Goal: Find contact information: Find contact information

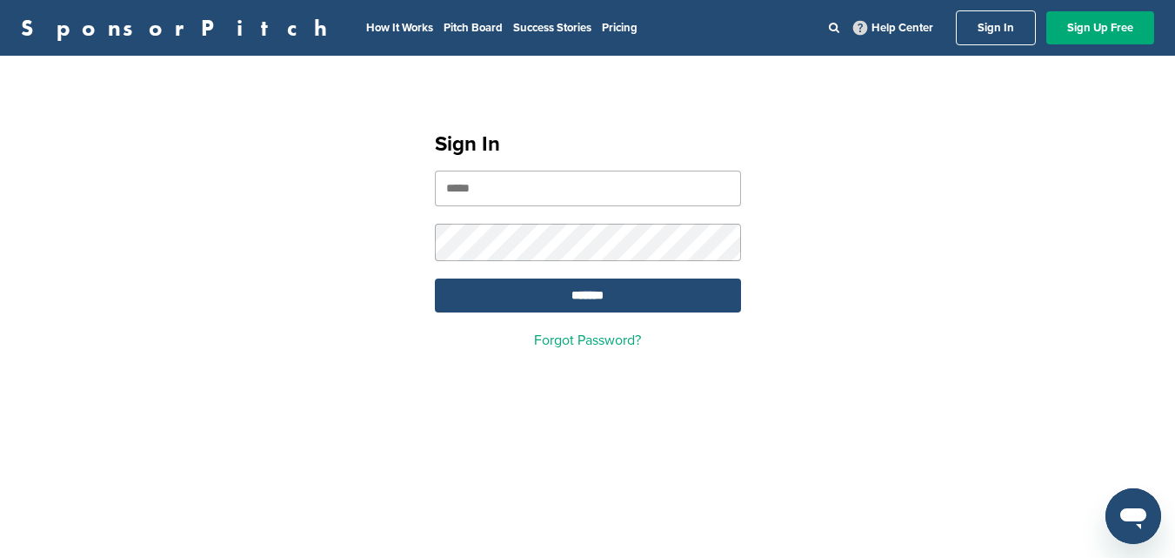
click at [557, 191] on input "email" at bounding box center [588, 188] width 306 height 36
type input "**********"
click at [604, 298] on input "*******" at bounding box center [588, 295] width 306 height 34
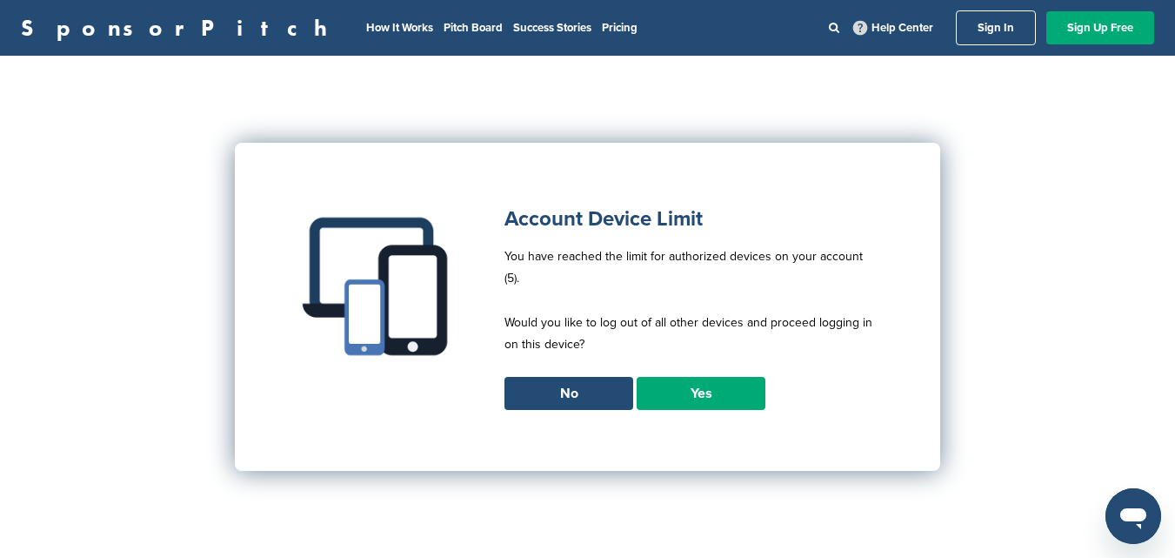
click at [706, 377] on link "Yes" at bounding box center [701, 393] width 129 height 33
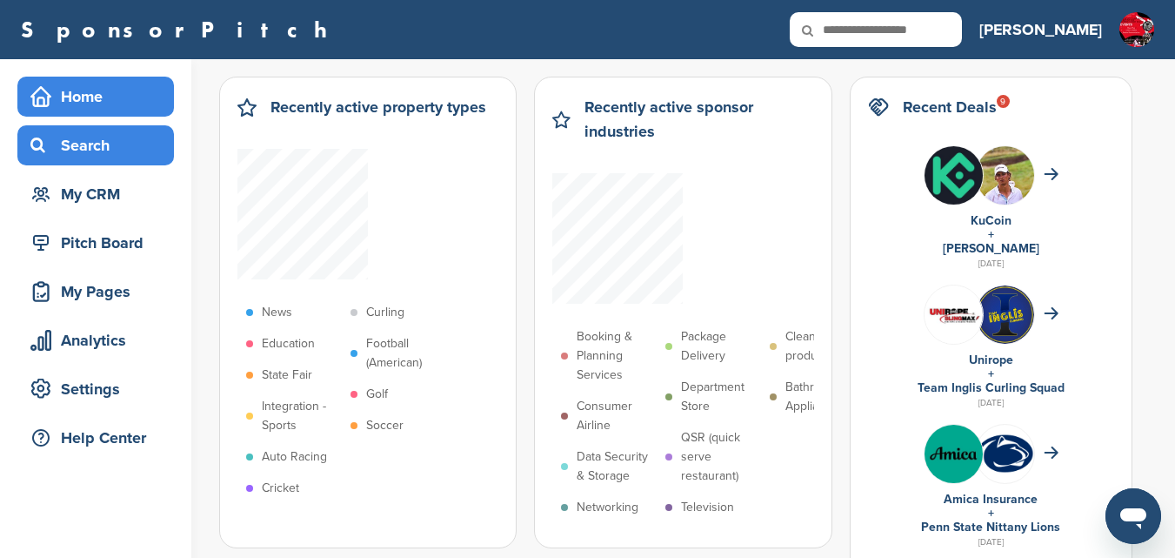
click at [95, 144] on div "Search" at bounding box center [100, 145] width 148 height 31
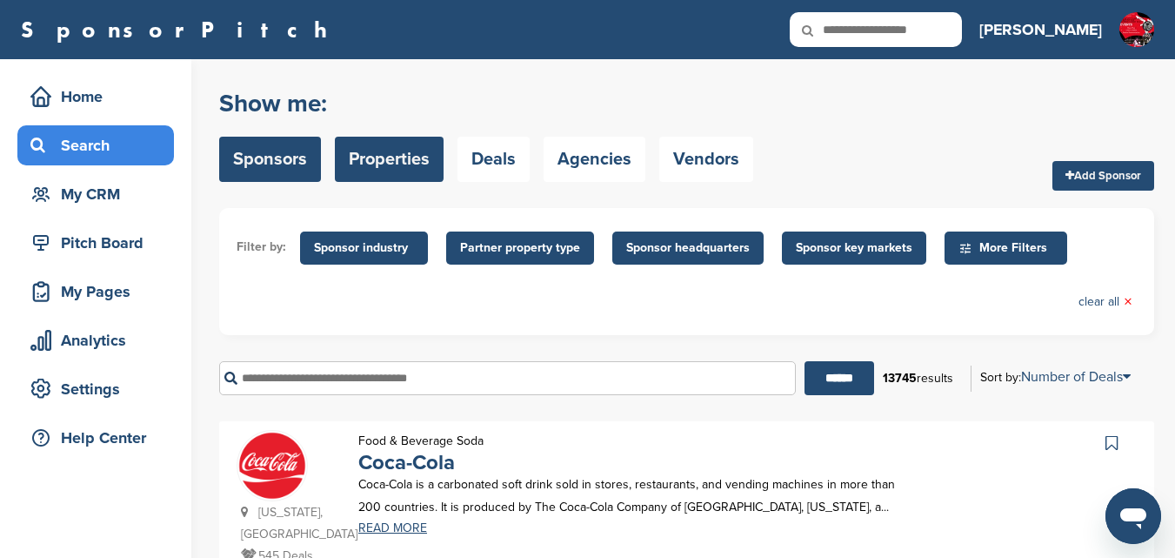
click at [377, 156] on link "Properties" at bounding box center [389, 159] width 109 height 45
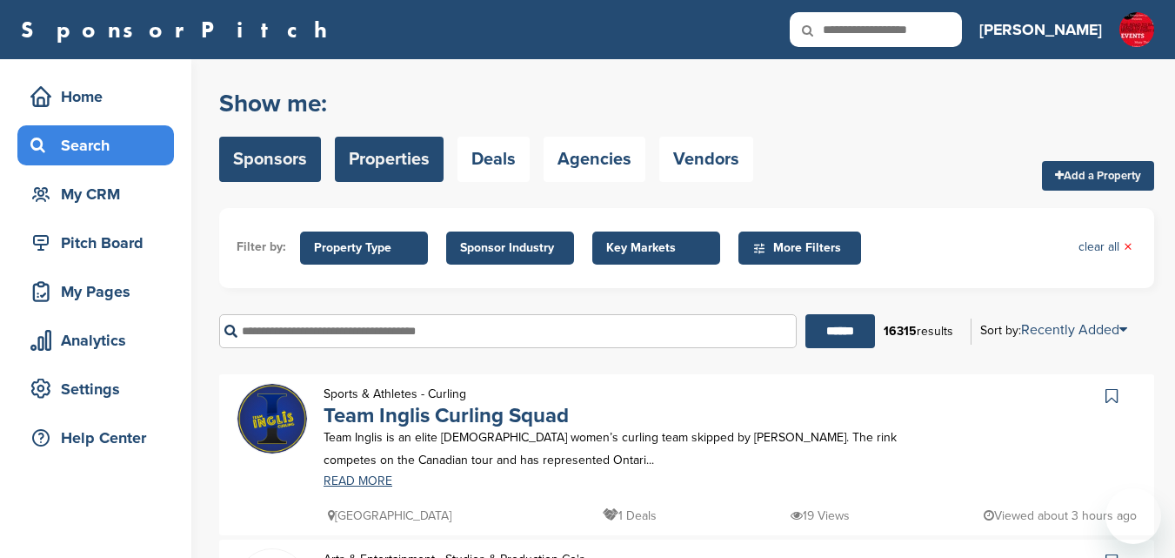
click at [260, 154] on link "Sponsors" at bounding box center [270, 159] width 102 height 45
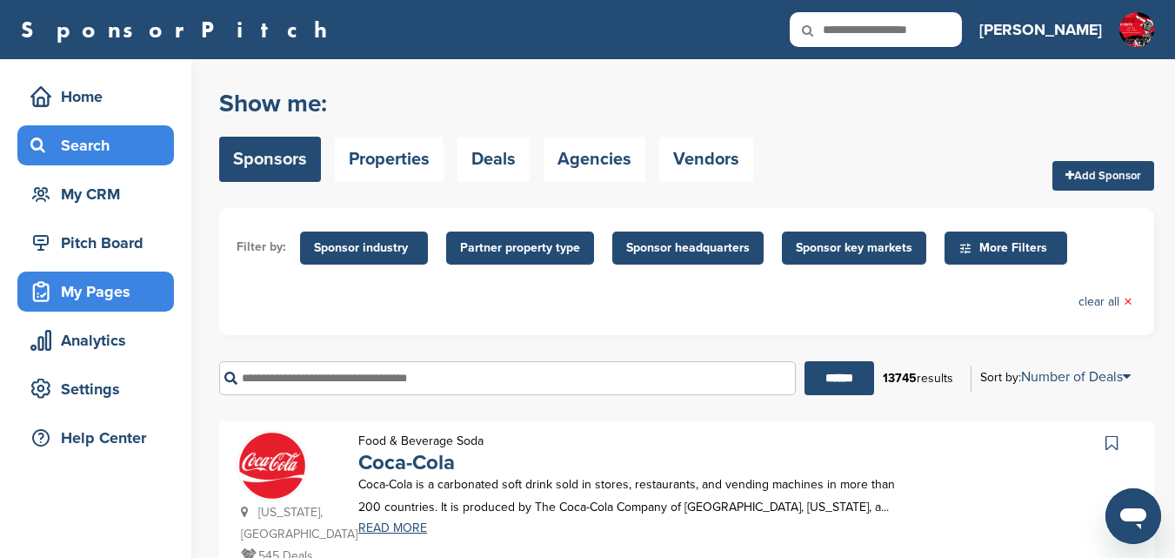
click at [76, 291] on div "My Pages" at bounding box center [100, 291] width 148 height 31
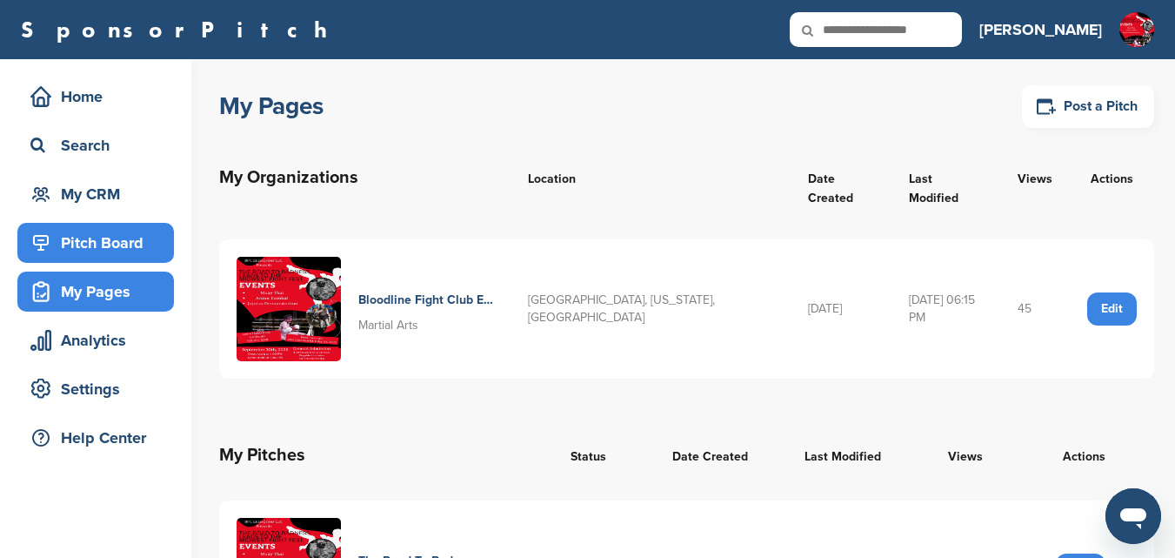
click at [117, 243] on div "Pitch Board" at bounding box center [100, 242] width 148 height 31
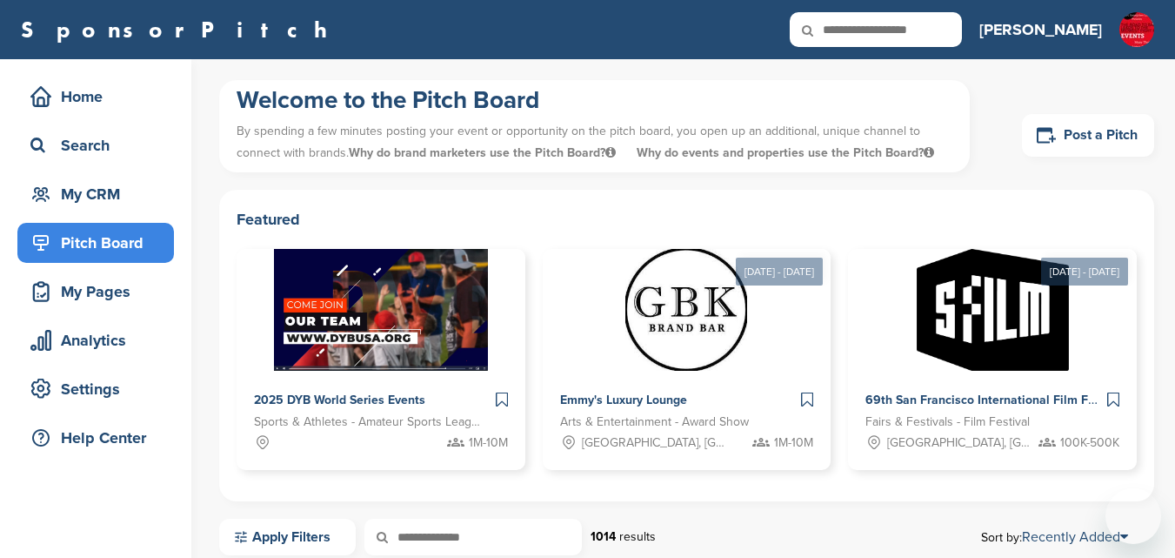
click at [99, 190] on div "My CRM" at bounding box center [100, 193] width 148 height 31
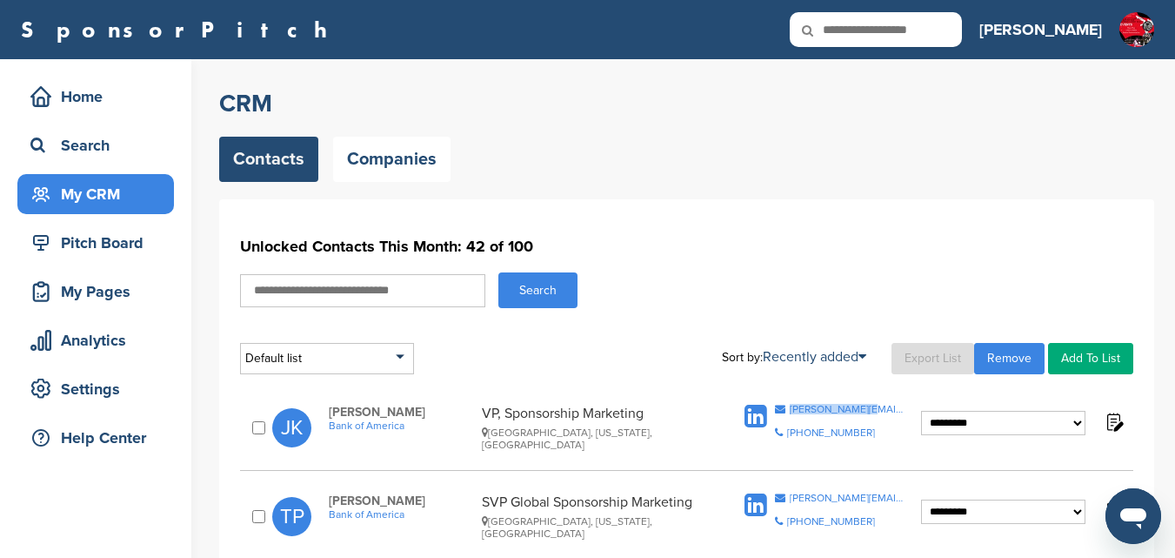
drag, startPoint x: 782, startPoint y: 411, endPoint x: 869, endPoint y: 412, distance: 87.0
click at [869, 412] on div "Copy Email [PERSON_NAME][EMAIL_ADDRESS][DOMAIN_NAME] Copy Phone Number [PHONE_N…" at bounding box center [830, 427] width 181 height 47
click at [825, 412] on div "[PERSON_NAME][EMAIL_ADDRESS][DOMAIN_NAME]" at bounding box center [848, 409] width 116 height 10
copy div "[PERSON_NAME][EMAIL_ADDRESS][DOMAIN_NAME]"
drag, startPoint x: 789, startPoint y: 409, endPoint x: 865, endPoint y: 413, distance: 75.8
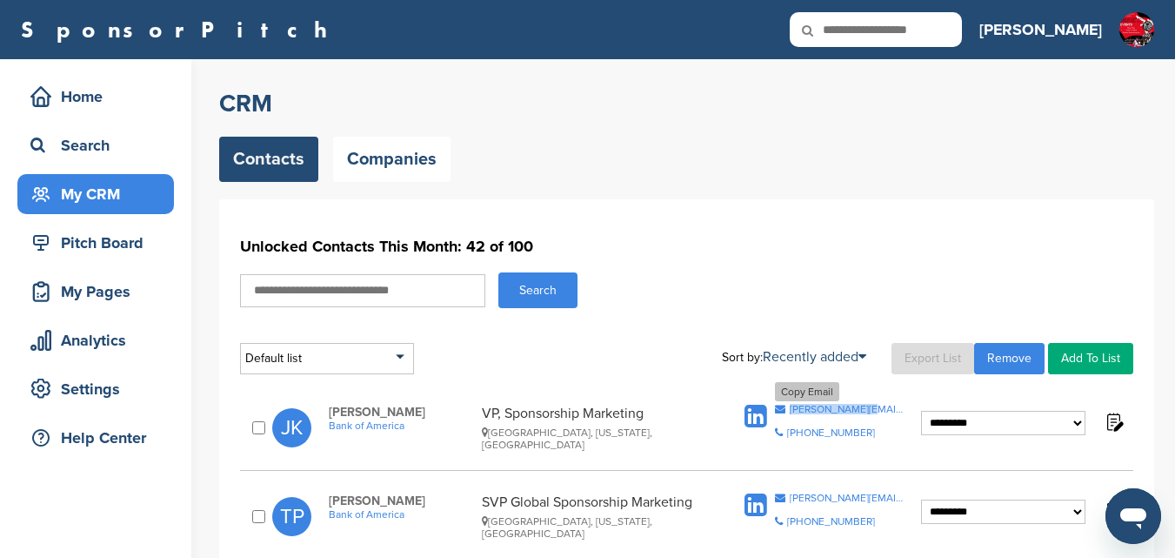
click at [865, 413] on div "Copy Email [PERSON_NAME][EMAIL_ADDRESS][DOMAIN_NAME]" at bounding box center [840, 409] width 130 height 10
copy div "[PERSON_NAME][EMAIL_ADDRESS][DOMAIN_NAME]"
drag, startPoint x: 865, startPoint y: 413, endPoint x: 819, endPoint y: 253, distance: 166.3
click at [819, 253] on h1 "Unlocked Contacts This Month: 42 of 100" at bounding box center [686, 245] width 893 height 31
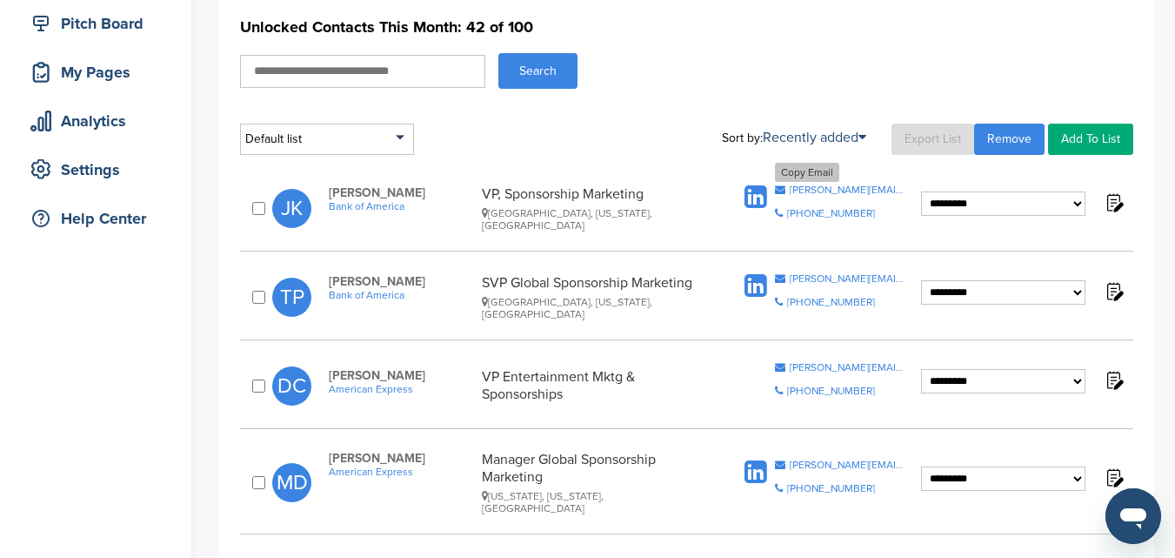
scroll to position [261, 0]
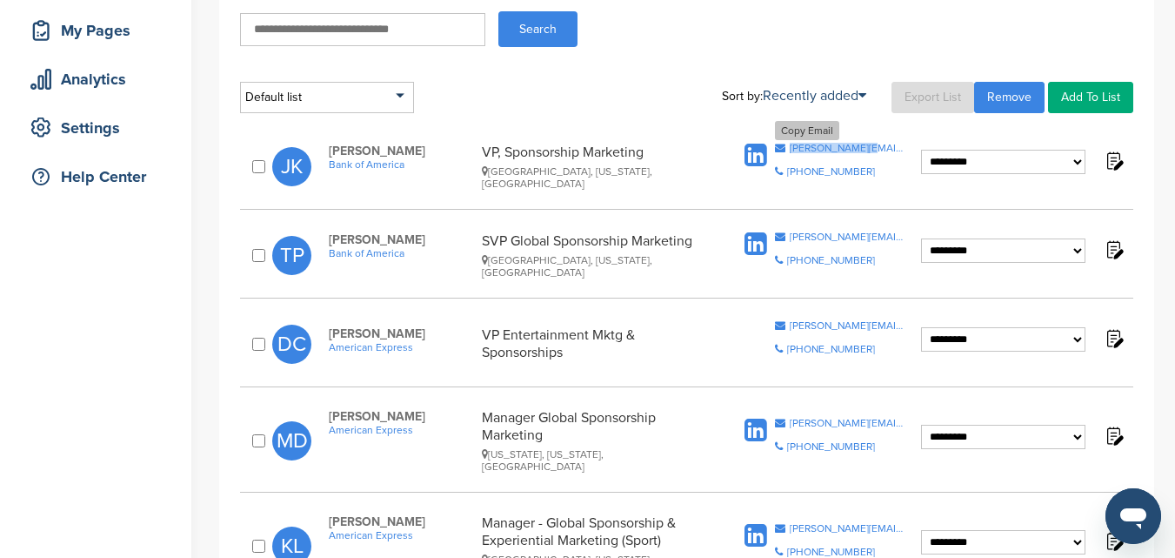
drag, startPoint x: 791, startPoint y: 146, endPoint x: 864, endPoint y: 150, distance: 73.1
click at [864, 150] on div "[PERSON_NAME][EMAIL_ADDRESS][DOMAIN_NAME]" at bounding box center [848, 148] width 116 height 10
copy div "[PERSON_NAME][EMAIL_ADDRESS][DOMAIN_NAME]"
drag, startPoint x: 790, startPoint y: 145, endPoint x: 862, endPoint y: 151, distance: 72.4
click at [862, 151] on div "[PERSON_NAME][EMAIL_ADDRESS][DOMAIN_NAME]" at bounding box center [848, 148] width 116 height 10
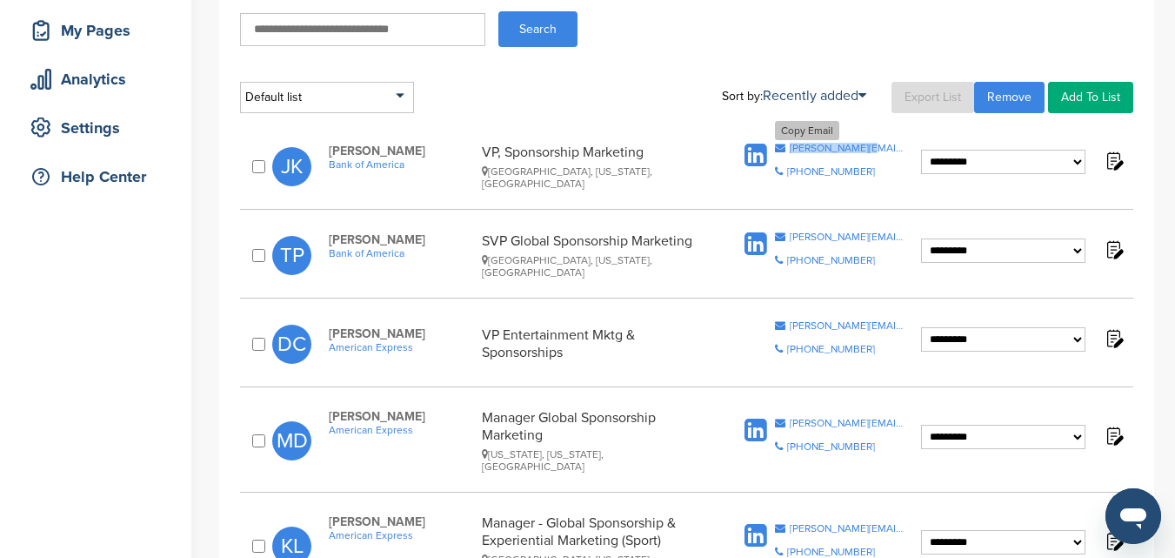
copy div "[PERSON_NAME][EMAIL_ADDRESS][DOMAIN_NAME]"
drag, startPoint x: 868, startPoint y: 137, endPoint x: 789, endPoint y: 149, distance: 79.9
click at [789, 149] on div "**********" at bounding box center [686, 166] width 893 height 64
copy div "[PERSON_NAME][EMAIL_ADDRESS][DOMAIN_NAME]"
